Goal: Check status: Check status

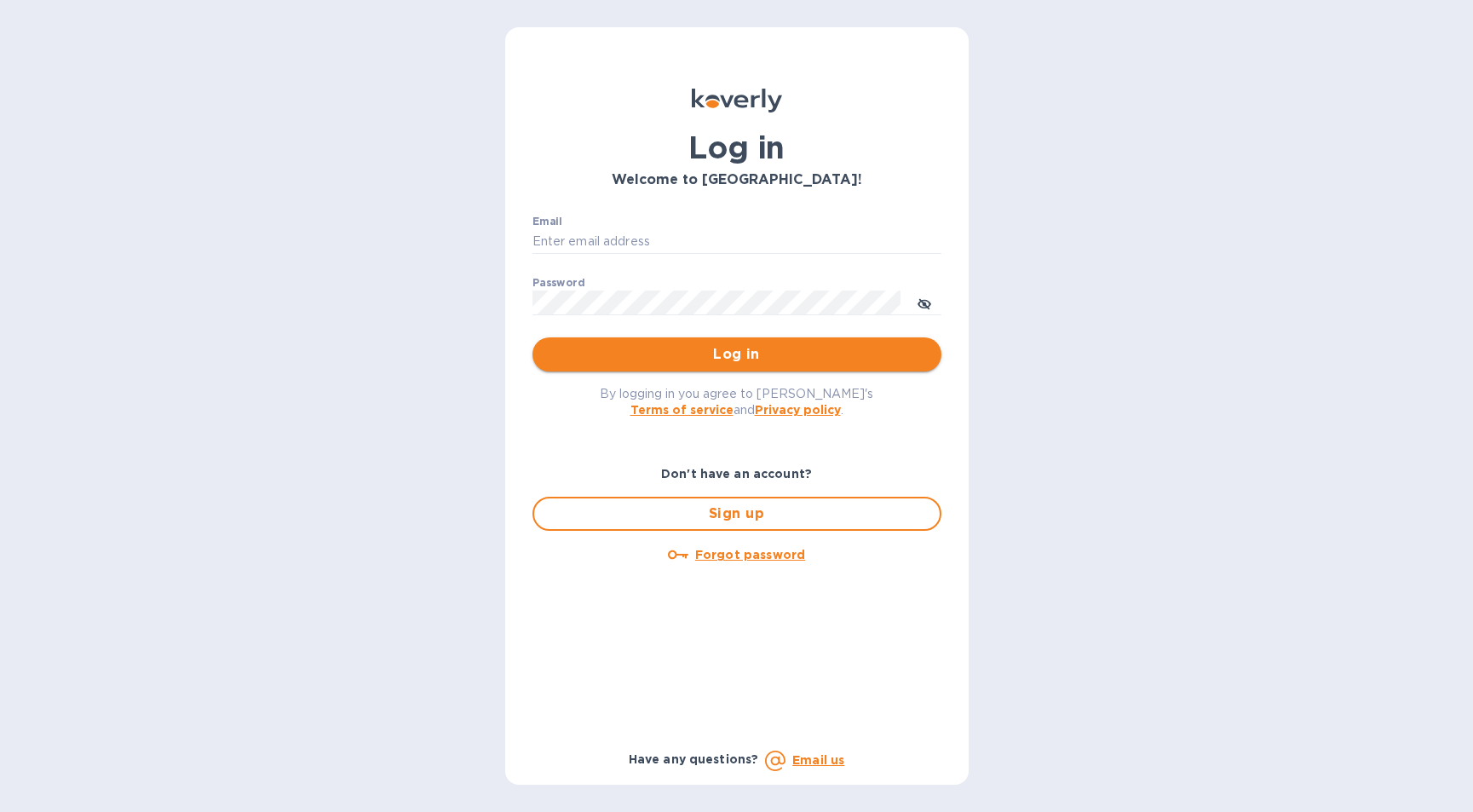
type input "b@[DOMAIN_NAME]"
click at [666, 349] on span "Log in" at bounding box center [736, 354] width 382 height 20
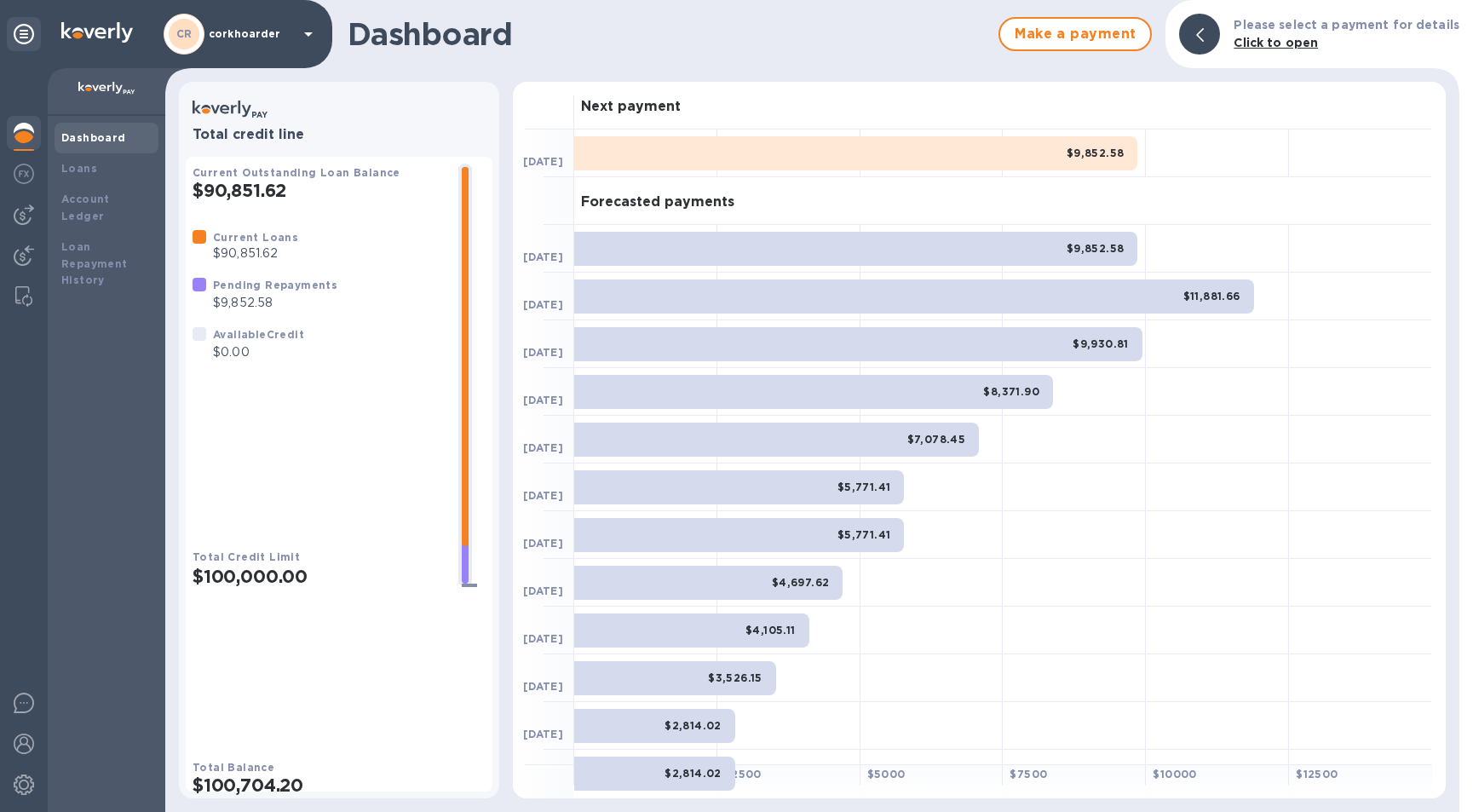
click at [53, 174] on div "Dashboard Loans Account Ledger Loan Repayment History" at bounding box center [106, 463] width 118 height 696
click at [27, 203] on div at bounding box center [24, 214] width 34 height 34
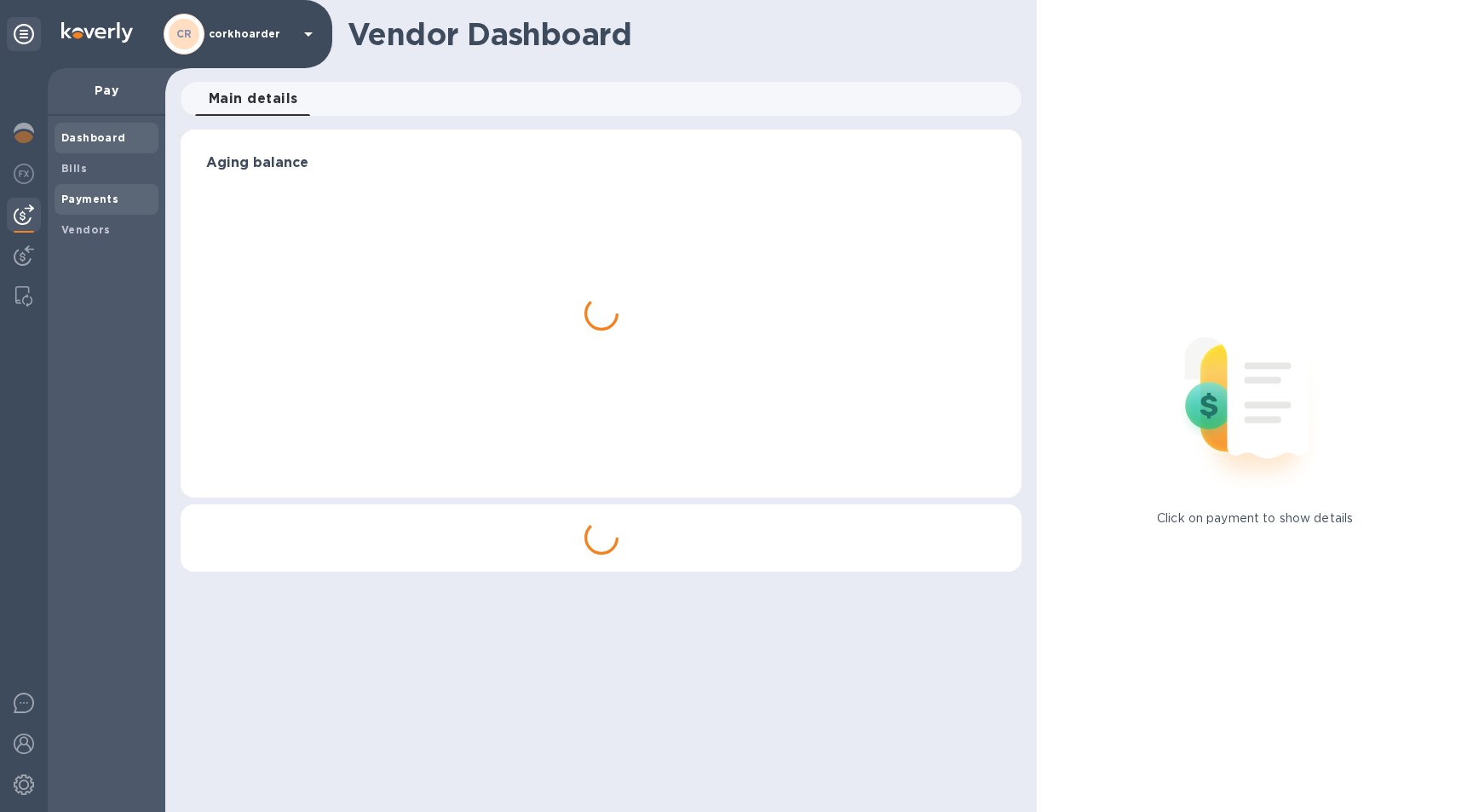
click at [100, 196] on b "Payments" at bounding box center [90, 198] width 57 height 13
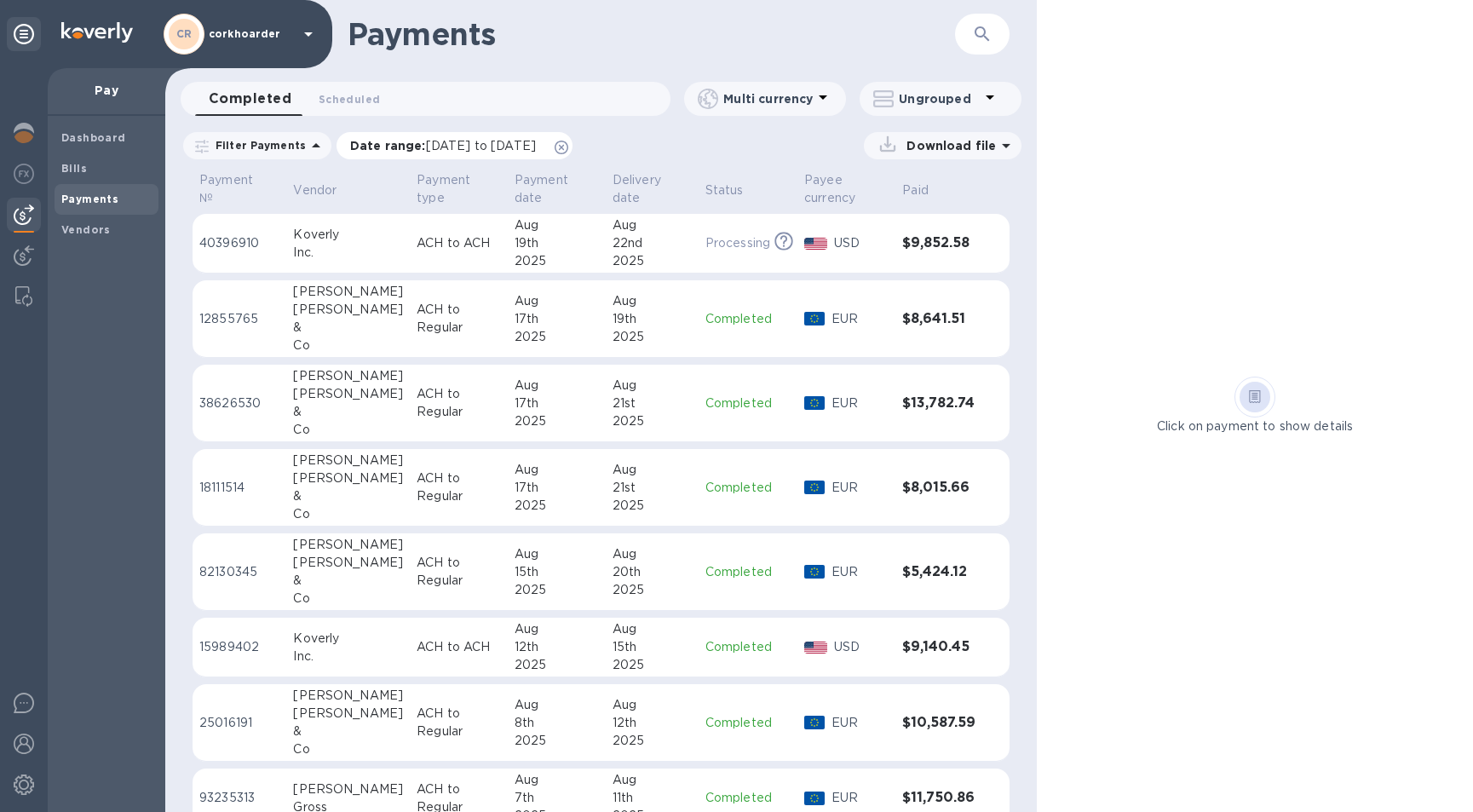
click at [568, 142] on icon at bounding box center [562, 147] width 14 height 14
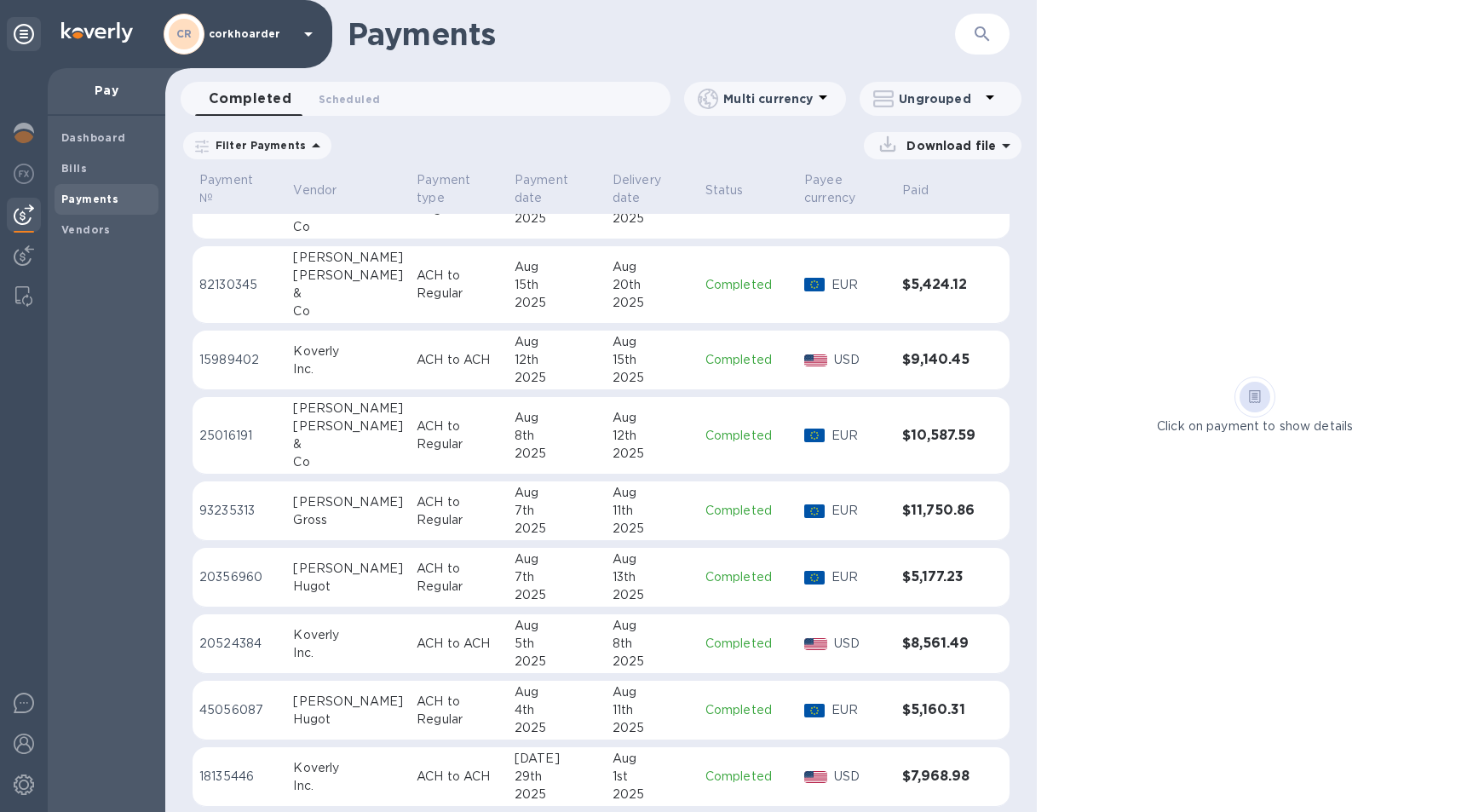
scroll to position [288, 0]
